Goal: Transaction & Acquisition: Register for event/course

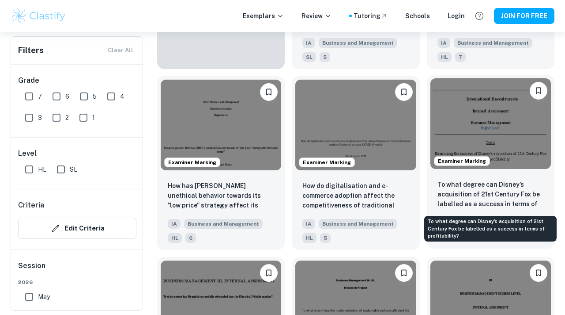
scroll to position [773, 0]
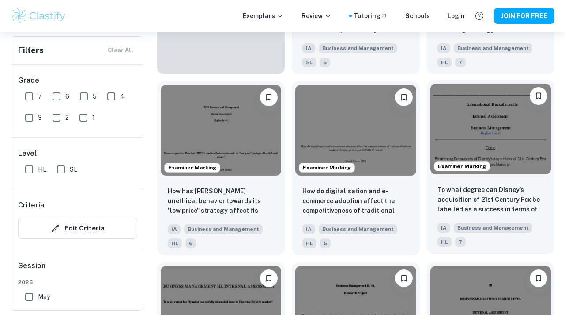
click at [521, 137] on img at bounding box center [491, 128] width 121 height 91
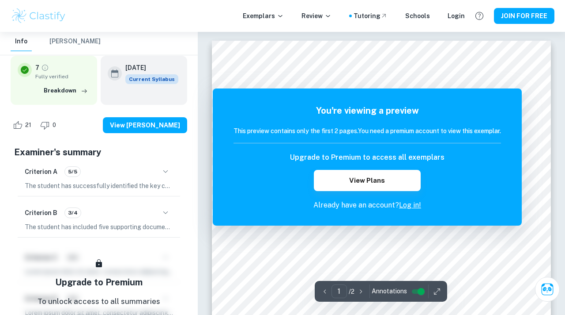
scroll to position [2, 0]
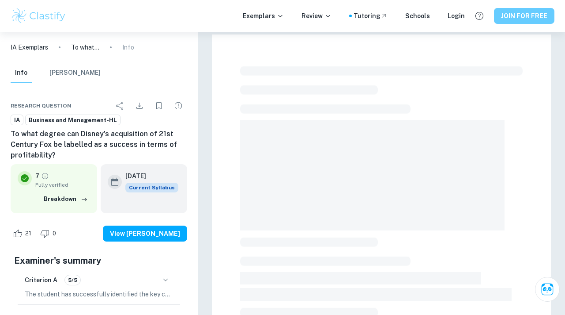
scroll to position [25, 0]
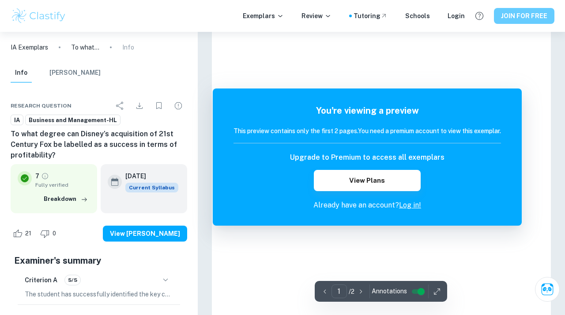
click at [512, 17] on button "JOIN FOR FREE" at bounding box center [524, 16] width 61 height 16
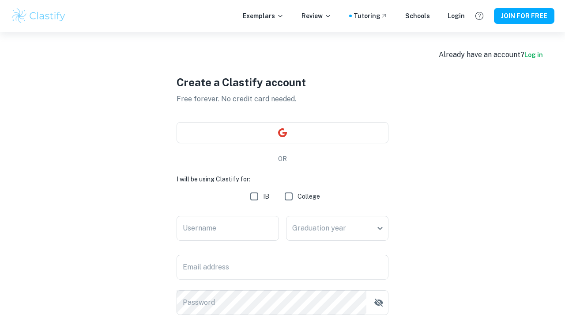
click at [252, 196] on input "IB" at bounding box center [255, 196] width 18 height 18
checkbox input "true"
click at [250, 212] on div "I will be using Clastify for: IB College Username Username Date of final exams …" at bounding box center [283, 244] width 212 height 140
click at [239, 228] on input "Username" at bounding box center [228, 228] width 102 height 25
type input "mikeywoodburn"
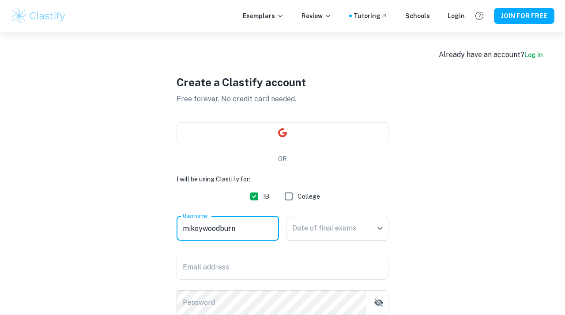
click at [349, 241] on div "Date of final exams ​ Date of final exams" at bounding box center [337, 230] width 102 height 28
click at [352, 234] on body "We value your privacy We use cookies to enhance your browsing experience, serve…" at bounding box center [282, 189] width 565 height 315
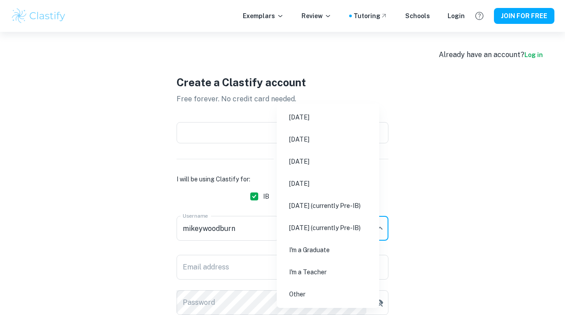
click at [335, 159] on li "[DATE]" at bounding box center [327, 161] width 95 height 20
type input "M26"
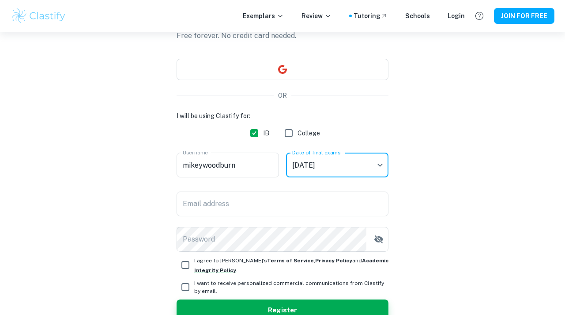
scroll to position [87, 0]
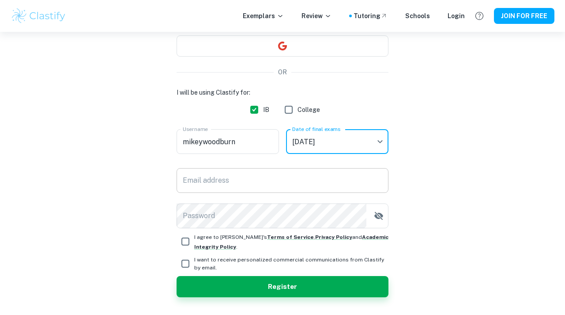
click at [281, 179] on input "Email address" at bounding box center [283, 180] width 212 height 25
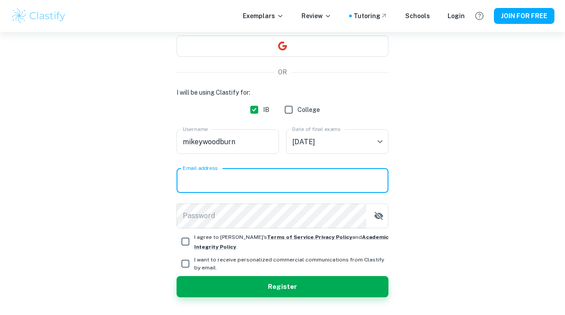
type input "[EMAIL_ADDRESS][DOMAIN_NAME]"
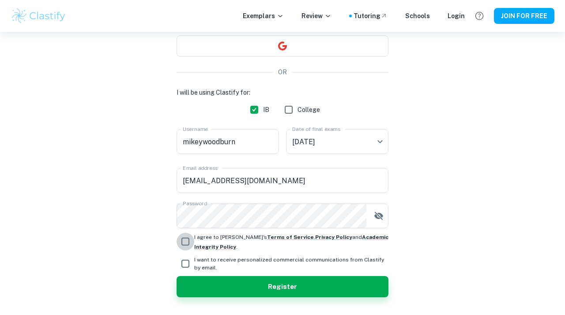
click at [184, 245] on input "I agree to [PERSON_NAME]'s Terms of Service , Privacy Policy and Academic Integ…" at bounding box center [186, 241] width 18 height 18
checkbox input "true"
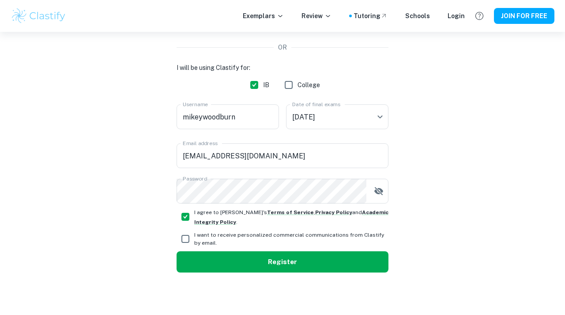
click at [224, 260] on button "Register" at bounding box center [283, 261] width 212 height 21
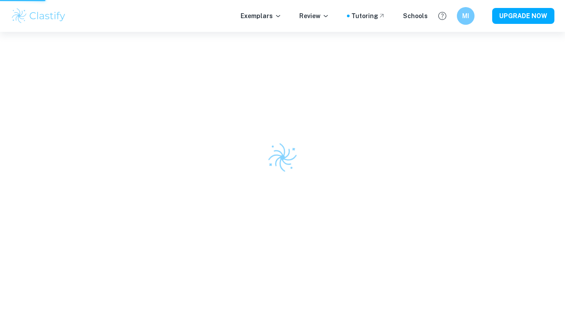
scroll to position [32, 0]
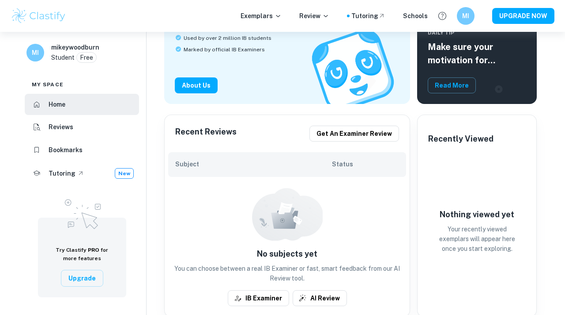
scroll to position [150, 0]
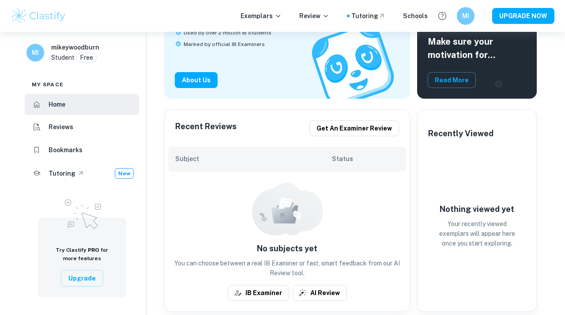
click at [74, 127] on li "Reviews" at bounding box center [82, 127] width 114 height 21
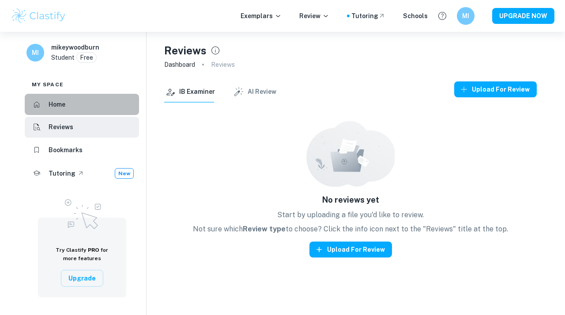
click at [79, 102] on li "Home" at bounding box center [82, 104] width 114 height 21
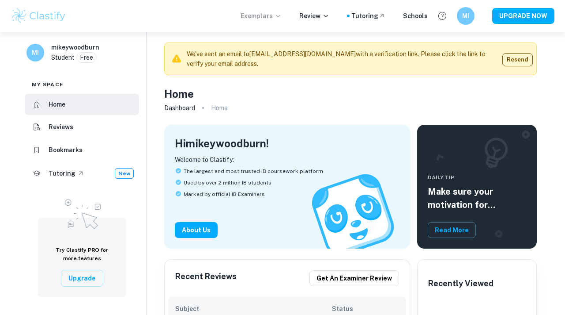
click at [282, 20] on p "Exemplars" at bounding box center [261, 16] width 41 height 10
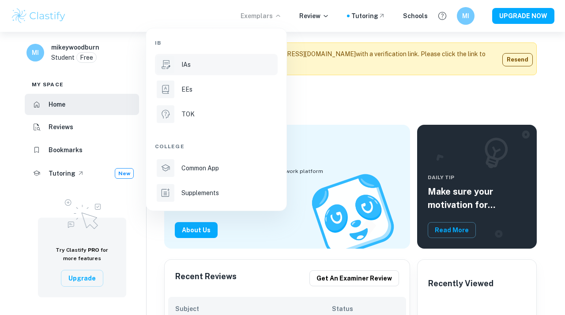
click at [189, 63] on p "IAs" at bounding box center [186, 65] width 9 height 10
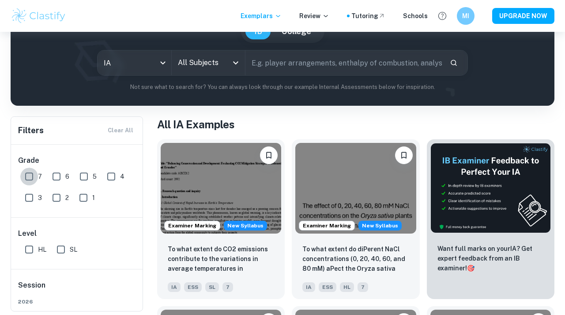
click at [28, 178] on input "7" at bounding box center [29, 176] width 18 height 18
checkbox input "true"
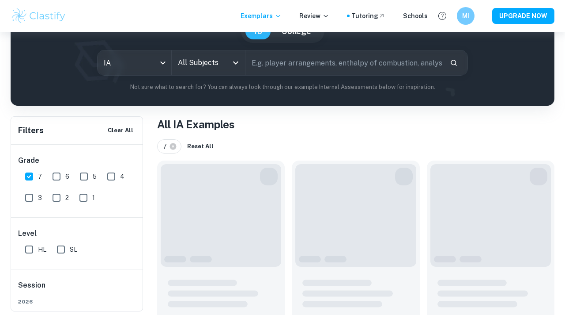
click at [29, 255] on input "HL" at bounding box center [29, 249] width 18 height 18
checkbox input "true"
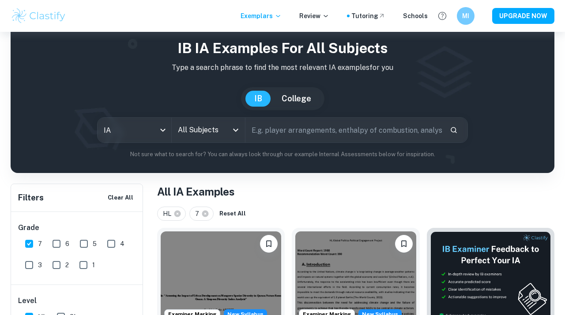
scroll to position [61, 0]
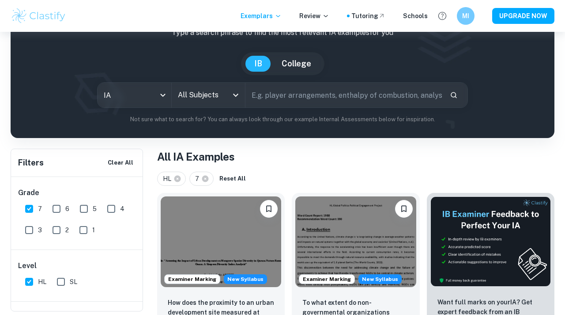
click at [233, 98] on icon "Open" at bounding box center [236, 95] width 11 height 11
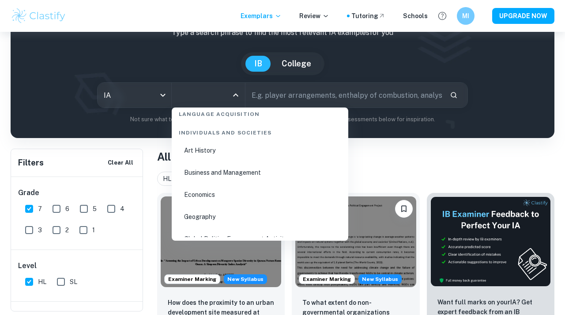
scroll to position [1060, 0]
click at [227, 171] on li "Business and Management" at bounding box center [260, 173] width 170 height 20
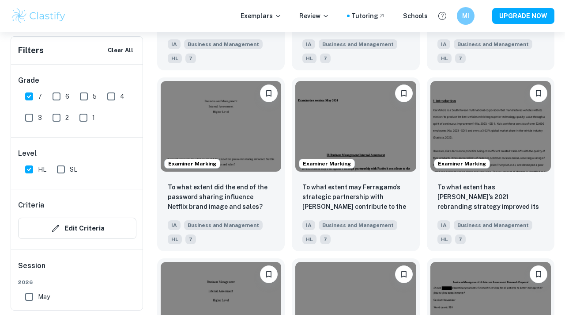
scroll to position [980, 0]
